Goal: Communication & Community: Answer question/provide support

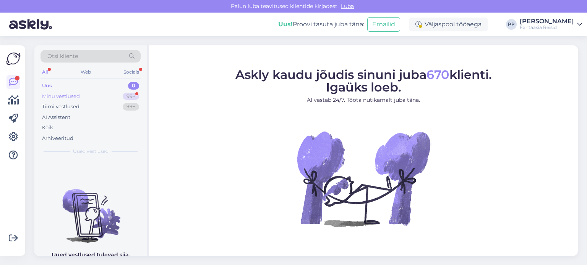
click at [95, 94] on div "Minu vestlused 99+" at bounding box center [90, 96] width 100 height 11
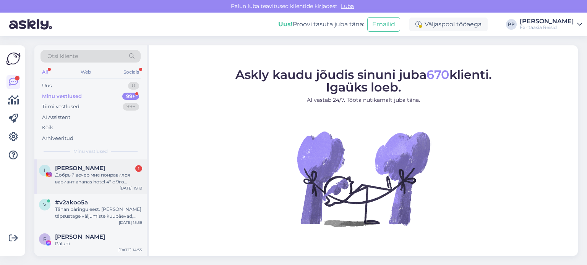
click at [101, 175] on div "Добрый вечер мне понравился вариант ananas hotel 4* с 9го октября, хотела бы ут…" at bounding box center [98, 179] width 87 height 14
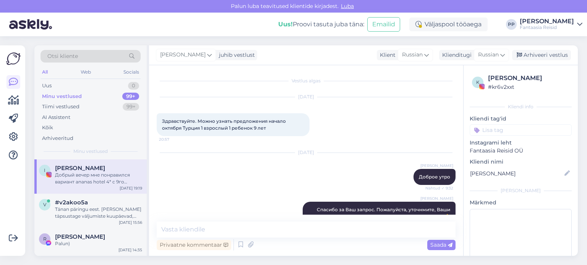
scroll to position [415, 0]
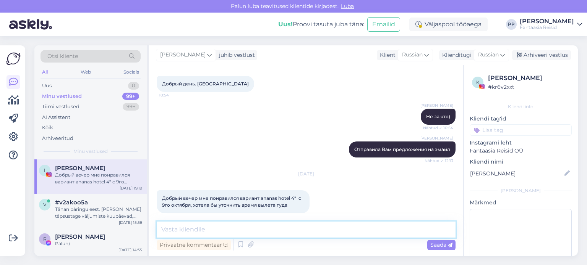
click at [195, 229] on textarea at bounding box center [306, 230] width 299 height 16
type textarea "Добрый вечерСейчас скаажу"
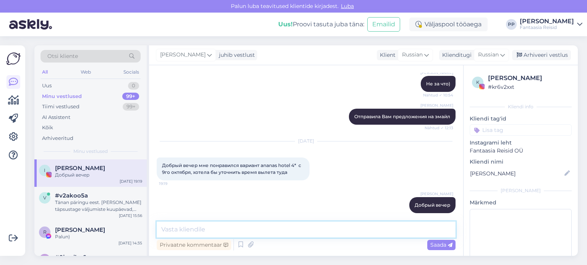
scroll to position [448, 0]
type textarea "Сейчас скажу"
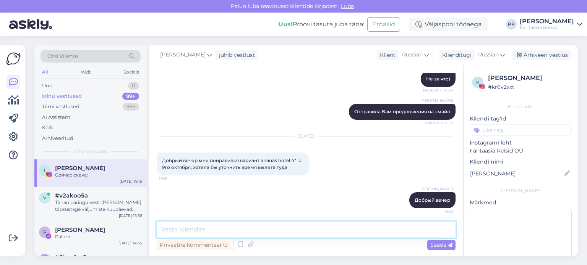
scroll to position [481, 0]
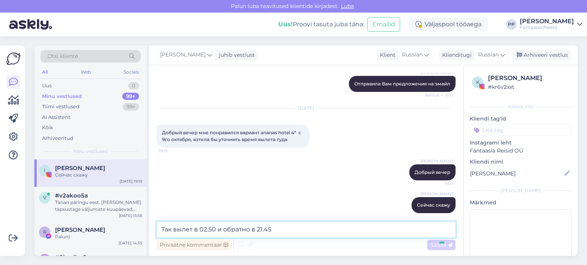
type textarea "Так вылет в 02.50 и обратно в 21.45"
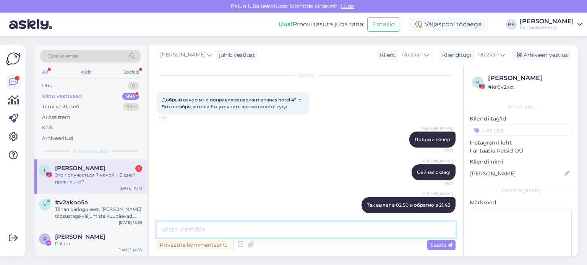
scroll to position [547, 0]
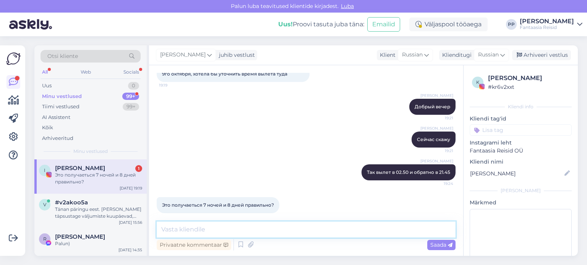
click at [231, 228] on textarea at bounding box center [306, 230] width 299 height 16
type textarea "да"
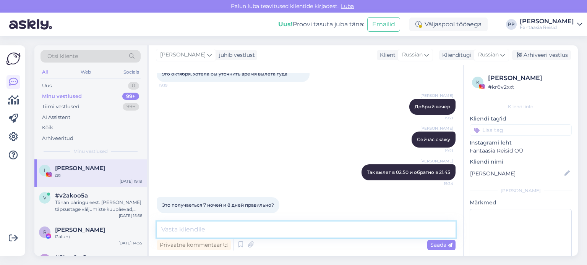
scroll to position [580, 0]
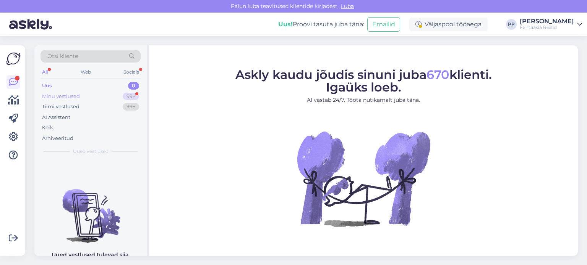
click at [76, 98] on div "Minu vestlused" at bounding box center [61, 97] width 38 height 8
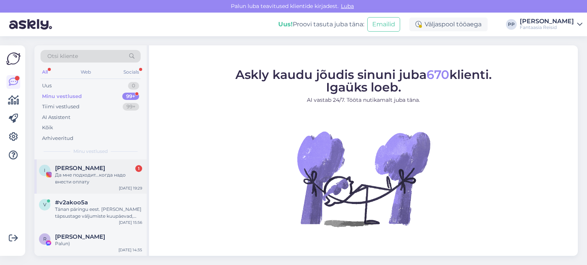
click at [82, 182] on div "Да мне подходит...когда надо внести оплату" at bounding box center [98, 179] width 87 height 14
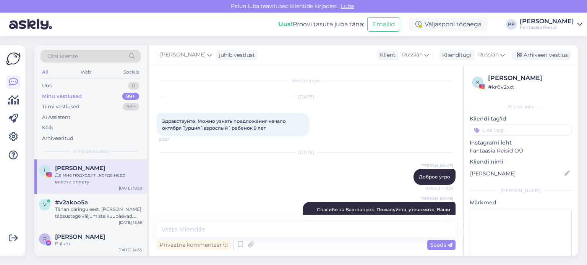
scroll to position [613, 0]
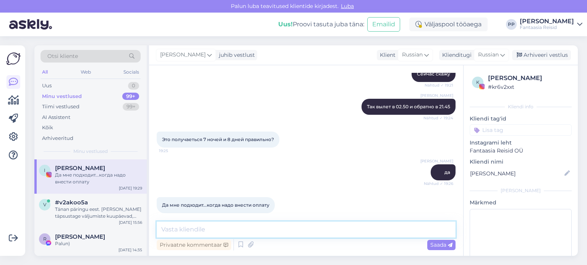
click at [225, 231] on textarea at bounding box center [306, 230] width 299 height 16
paste textarea "Для бронирования мне нужны следующие данные: Имена Фамилии Даты рождения Эмайлы…"
type textarea "Для бронирования мне нужны следующие данные: Имена Фамилии Даты рождения Эмайлы…"
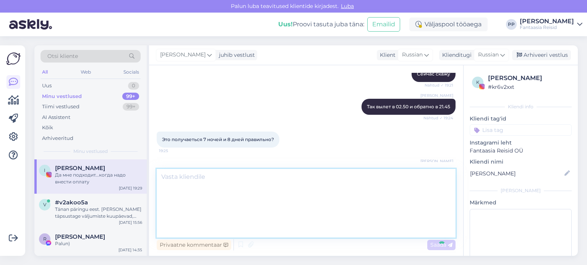
scroll to position [0, 0]
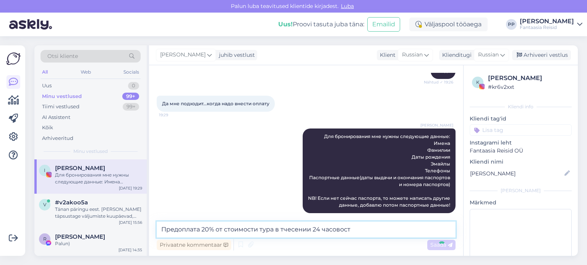
type textarea "Предоплата 20% от стоимости тура в тчесении 24 часовоста"
type textarea "в"
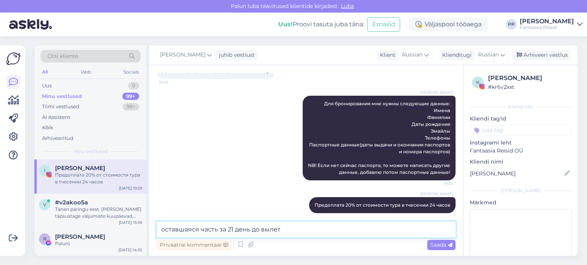
type textarea "оставшаяся часть за 21 день до вылета"
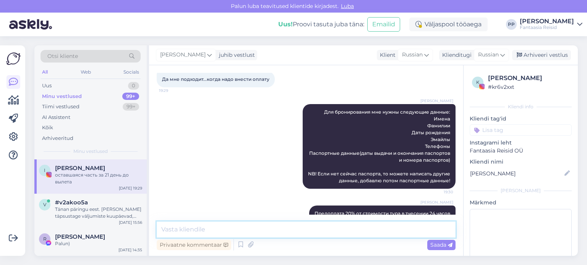
scroll to position [779, 0]
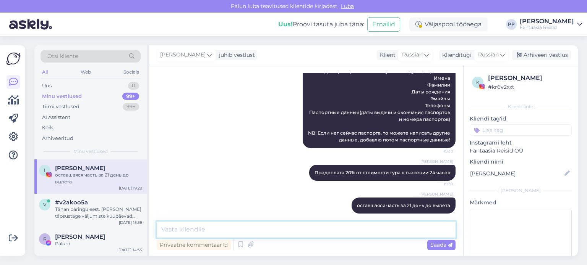
paste textarea "https://www.tripadvisor.com/Hotel_Review-g297961-d652777-Reviews-Ananas_Hotel-A…"
type textarea "https://www.tripadvisor.com/Hotel_Review-g297961-d652777-Reviews-Ananas_Hotel-A…"
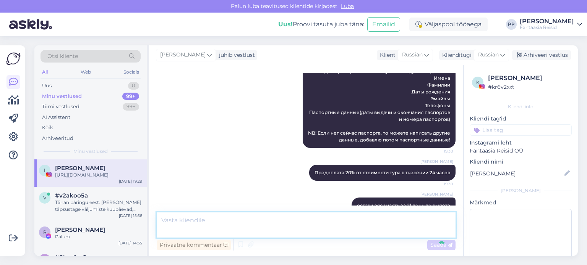
scroll to position [826, 0]
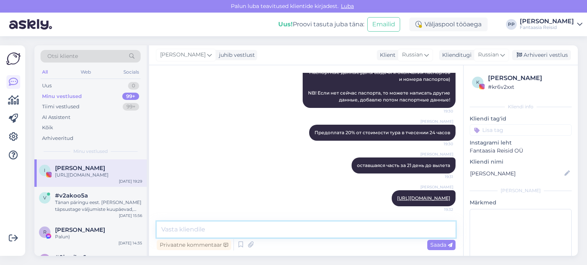
paste textarea "https://www.booking.com/hotel/tr/ananas.et.html?label=gen173rf-10CAso5AFCBmFuYW…"
type textarea "https://www.booking.com/hotel/tr/ananas.et.html?label=gen173rf-10CAso5AFCBmFuYW…"
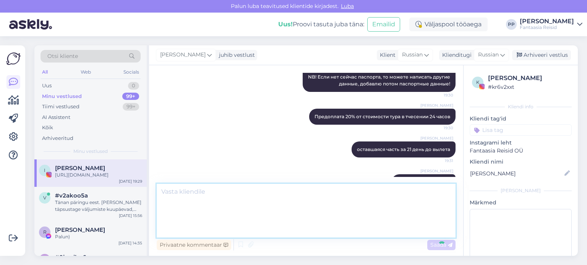
scroll to position [907, 0]
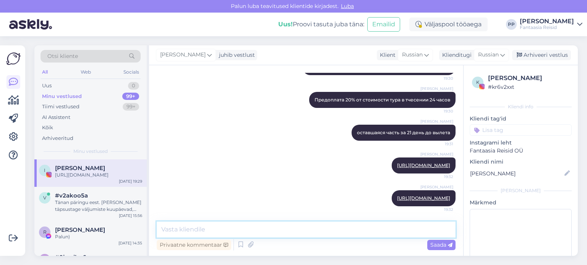
paste textarea "https://www.ananasotel.com/"
type textarea "https://www.ananasotel.com/"
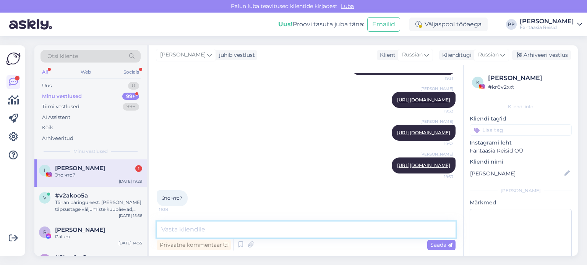
scroll to position [973, 0]
click at [200, 231] on textarea at bounding box center [306, 230] width 299 height 16
type textarea "ссылки на отель)"
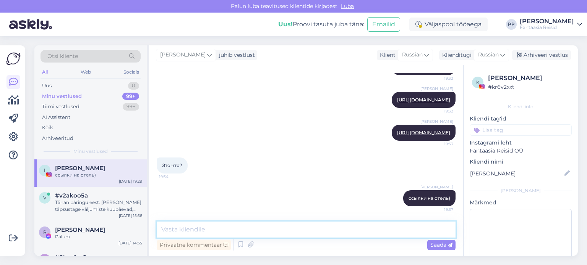
scroll to position [1005, 0]
paste textarea "https://tophotels.ru/hotel/al4969"
type textarea "https://tophotels.ru/hotel/al4969"
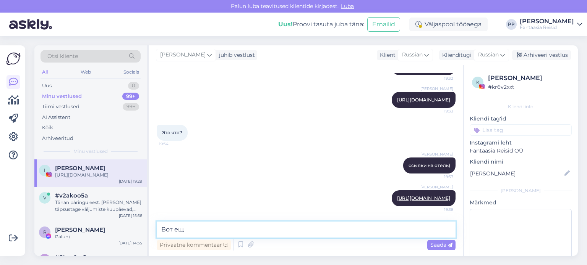
type textarea "Вот еще"
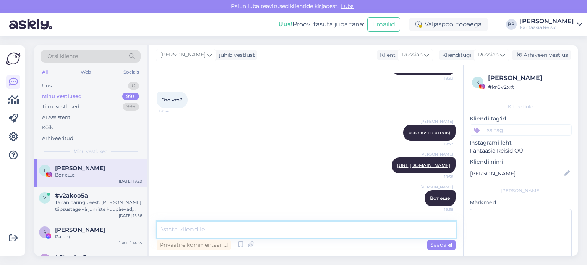
scroll to position [1072, 0]
type textarea "Жду тогда Ваши данные и бронирую"
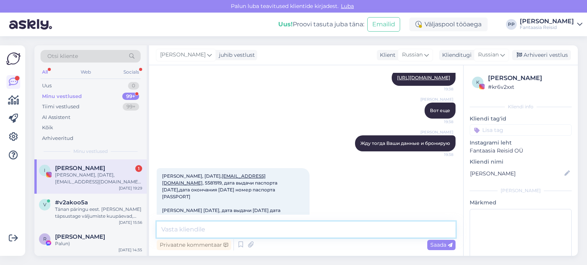
scroll to position [1172, 0]
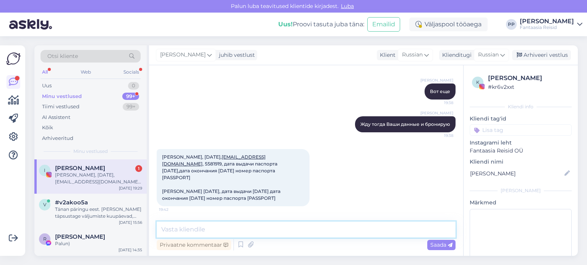
click at [240, 225] on textarea at bounding box center [306, 230] width 299 height 16
type textarea "Спасибо, сейчас забронирую и пришлю Вам счет на эмайл"
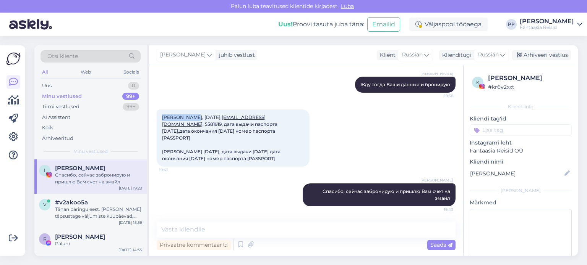
drag, startPoint x: 162, startPoint y: 125, endPoint x: 189, endPoint y: 123, distance: 27.9
click at [189, 123] on div "Irina Popova, 23.08.1989, irissska@bk.ru , 5581919, дата выдачи паспорта 19.07.…" at bounding box center [233, 138] width 153 height 57
copy span "Irina Popova"
drag, startPoint x: 215, startPoint y: 123, endPoint x: 194, endPoint y: 123, distance: 21.4
click at [194, 123] on span "Irina Popova, 23.08.1989, irissska@bk.ru , 5581919, дата выдачи паспорта 19.07.…" at bounding box center [222, 138] width 120 height 47
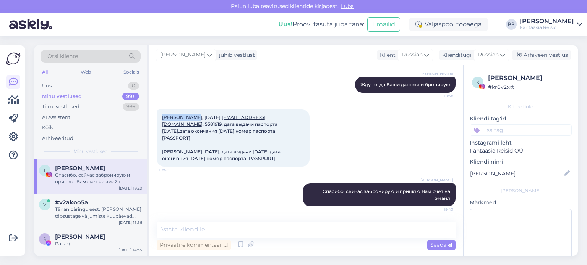
copy span "23.08.1989"
drag, startPoint x: 218, startPoint y: 124, endPoint x: 252, endPoint y: 123, distance: 34.0
click at [252, 123] on span "Irina Popova, 23.08.1989, irissska@bk.ru , 5581919, дата выдачи паспорта 19.07.…" at bounding box center [222, 138] width 120 height 47
copy span "irissska@bk.ru"
drag, startPoint x: 272, startPoint y: 123, endPoint x: 255, endPoint y: 124, distance: 16.8
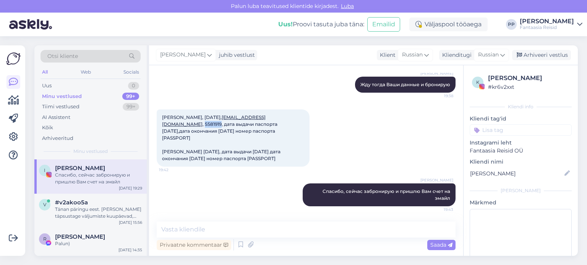
click at [255, 124] on span "Irina Popova, 23.08.1989, irissska@bk.ru , 5581919, дата выдачи паспорта 19.07.…" at bounding box center [222, 138] width 120 height 47
copy span "5581919"
drag, startPoint x: 162, startPoint y: 152, endPoint x: 196, endPoint y: 149, distance: 33.4
click at [196, 149] on span "Irina Popova, 23.08.1989, irissska@bk.ru , 5581919, дата выдачи паспорта 19.07.…" at bounding box center [222, 138] width 120 height 47
copy span "Arina Zjabkina"
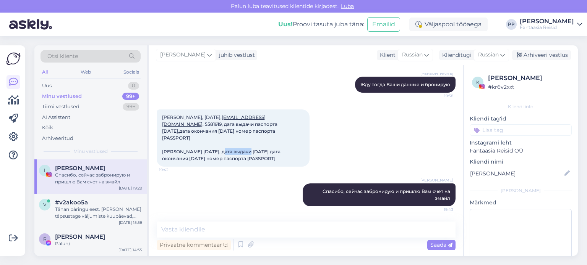
drag, startPoint x: 220, startPoint y: 149, endPoint x: 197, endPoint y: 151, distance: 23.0
click at [197, 151] on span "Irina Popova, 23.08.1989, irissska@bk.ru , 5581919, дата выдачи паспорта 19.07.…" at bounding box center [222, 138] width 120 height 47
copy span "09.04.2016"
drag, startPoint x: 162, startPoint y: 124, endPoint x: 189, endPoint y: 123, distance: 27.5
click at [189, 123] on div "Irina Popova, 23.08.1989, irissska@bk.ru , 5581919, дата выдачи паспорта 19.07.…" at bounding box center [233, 138] width 153 height 57
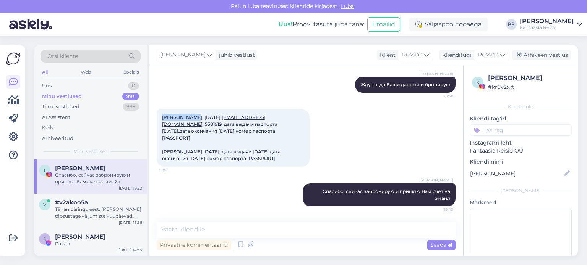
copy span "Irina Popova"
drag, startPoint x: 218, startPoint y: 124, endPoint x: 252, endPoint y: 121, distance: 33.3
click at [252, 121] on span "Irina Popova, 23.08.1989, irissska@bk.ru , 5581919, дата выдачи паспорта 19.07.…" at bounding box center [222, 138] width 120 height 47
copy link "irissska@bk.ru"
drag, startPoint x: 162, startPoint y: 124, endPoint x: 189, endPoint y: 123, distance: 27.9
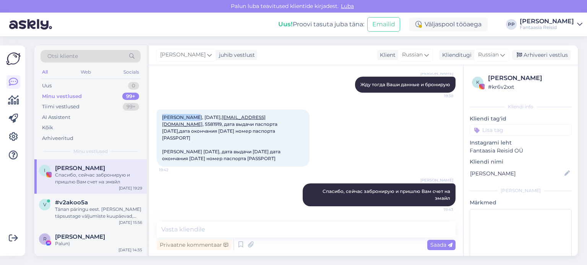
click at [189, 123] on div "Irina Popova, 23.08.1989, irissska@bk.ru , 5581919, дата выдачи паспорта 19.07.…" at bounding box center [233, 138] width 153 height 57
copy span "Irina Popova"
drag, startPoint x: 162, startPoint y: 151, endPoint x: 196, endPoint y: 149, distance: 34.0
click at [196, 149] on span "Irina Popova, 23.08.1989, irissska@bk.ru , 5581919, дата выдачи паспорта 19.07.…" at bounding box center [222, 138] width 120 height 47
copy span "Arina Zjabkina"
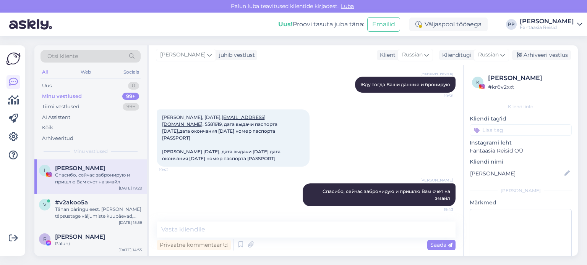
click at [203, 189] on div "Paula Pustovit Спасибо, сейчас забронирую и пришлю Вам счет на эмайл 19:43" at bounding box center [306, 195] width 299 height 40
click at [196, 226] on textarea at bounding box center [306, 230] width 299 height 16
type textarea "Отправила Вам счет на Ваш эмайл"
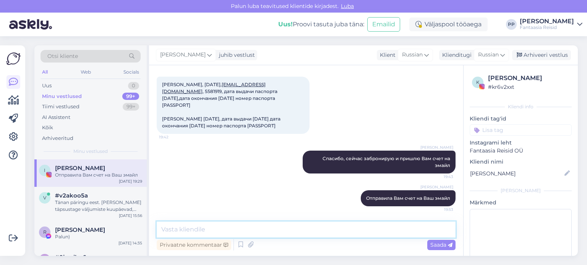
scroll to position [1244, 0]
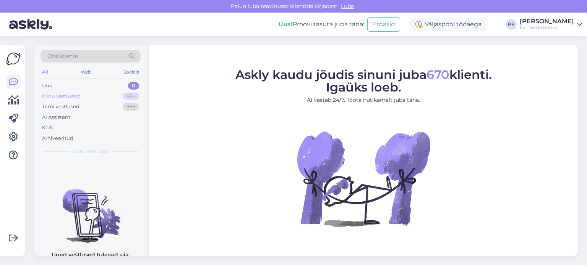
click at [66, 97] on div "Minu vestlused" at bounding box center [61, 97] width 38 height 8
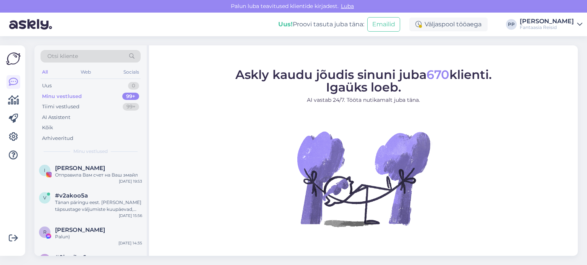
click at [102, 158] on div "Otsi kliente All Web Socials Uus 0 Minu vestlused 99+ Tiimi vestlused 99+ AI As…" at bounding box center [90, 102] width 112 height 114
click at [99, 173] on div "Отправила Вам счет на Ваш эмайл" at bounding box center [98, 175] width 87 height 7
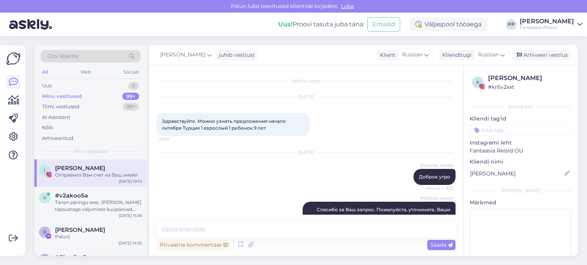
scroll to position [1244, 0]
